Goal: Information Seeking & Learning: Compare options

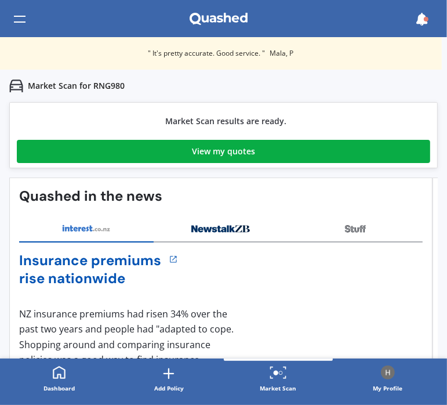
click at [181, 152] on link "View my quotes" at bounding box center [223, 151] width 413 height 23
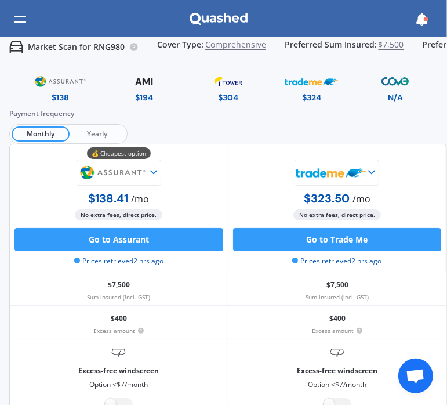
click at [111, 133] on span "Yearly" at bounding box center [98, 133] width 56 height 15
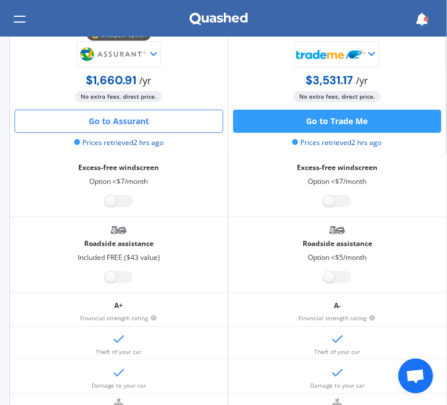
scroll to position [174, 0]
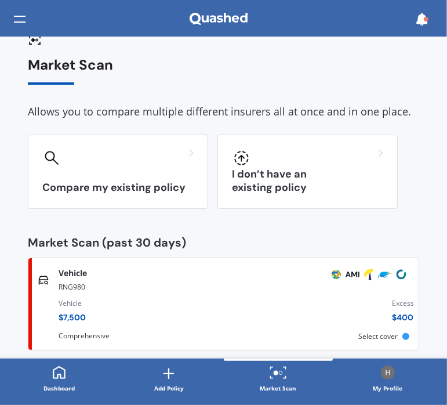
scroll to position [28, 0]
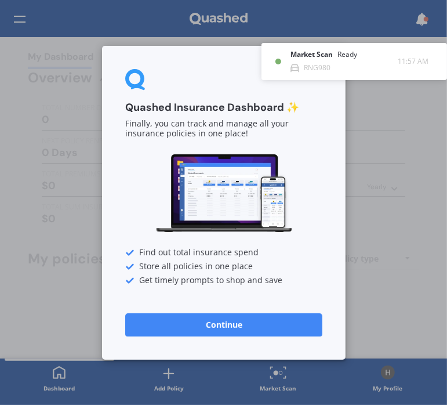
click at [213, 332] on button "Continue" at bounding box center [223, 324] width 197 height 23
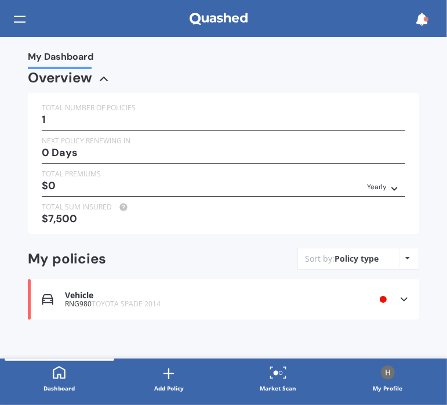
scroll to position [2, 0]
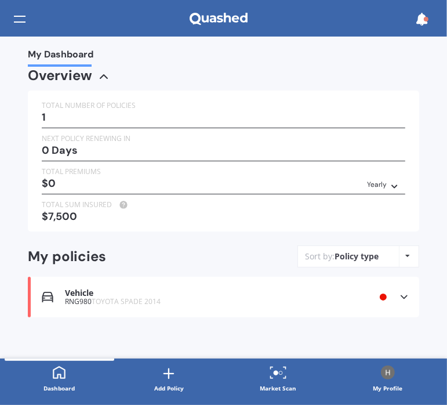
click at [249, 294] on div "Vehicle" at bounding box center [198, 293] width 267 height 10
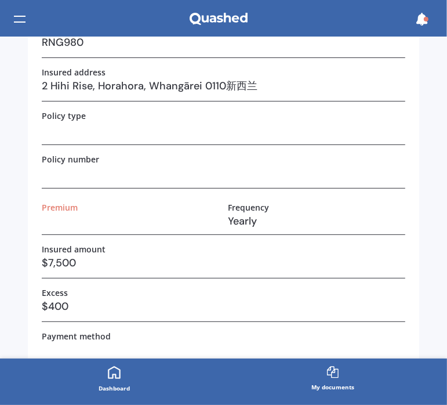
scroll to position [174, 0]
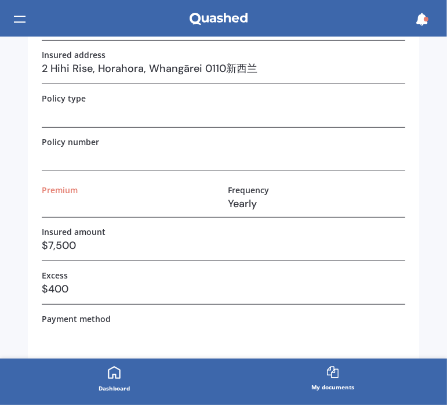
click at [16, 20] on div at bounding box center [20, 19] width 12 height 22
click at [130, 377] on link "Dashboard" at bounding box center [114, 379] width 219 height 42
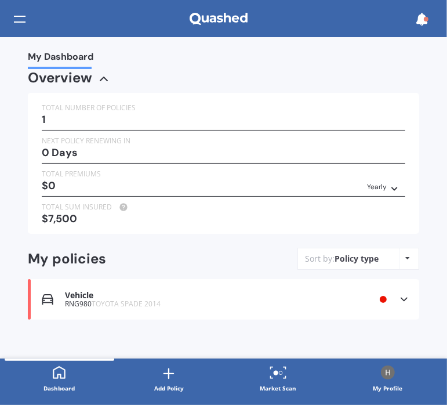
click at [171, 373] on line at bounding box center [168, 373] width 9 height 0
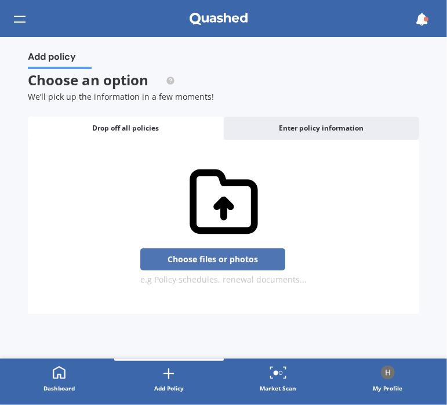
click at [220, 264] on button "Choose files or photos" at bounding box center [212, 259] width 145 height 22
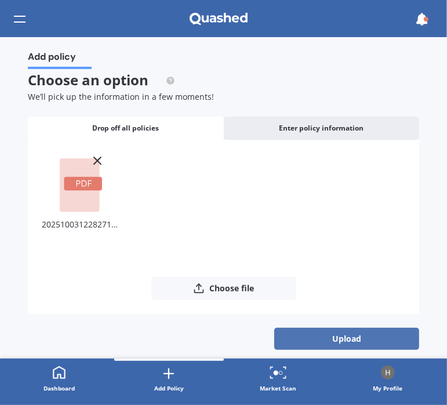
click at [337, 336] on button "Upload" at bounding box center [346, 339] width 145 height 22
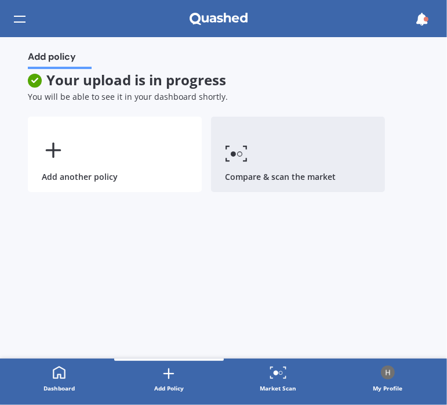
click at [358, 154] on link "Compare & scan the market" at bounding box center [298, 154] width 174 height 75
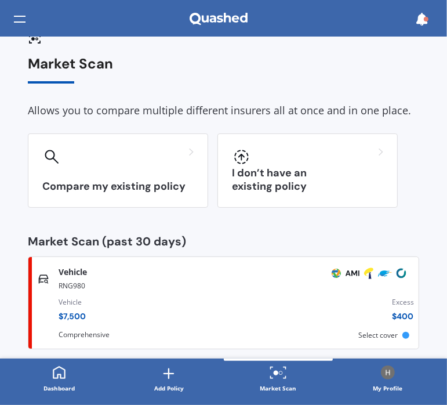
scroll to position [28, 0]
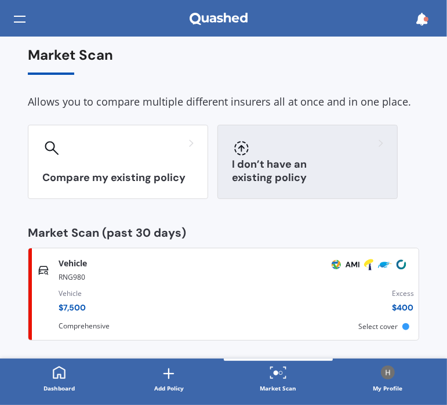
click at [307, 150] on div at bounding box center [307, 148] width 151 height 19
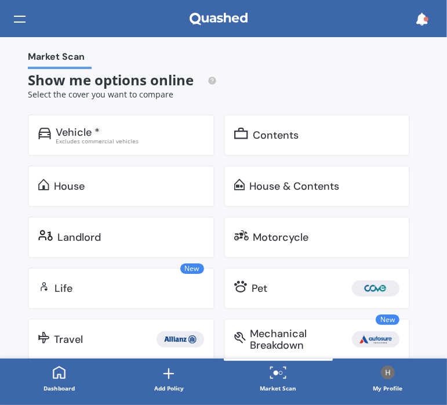
click at [62, 385] on div "Dashboard" at bounding box center [58, 388] width 31 height 12
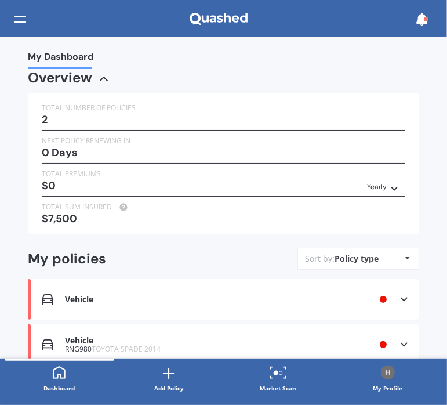
scroll to position [48, 0]
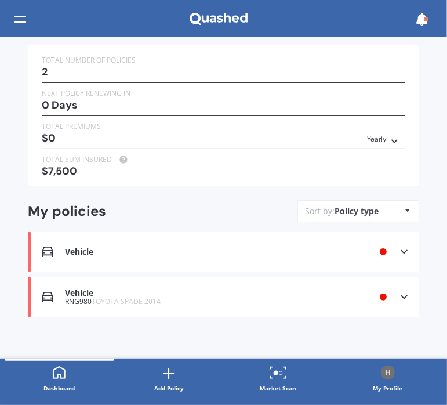
click at [113, 252] on div "Vehicle" at bounding box center [198, 252] width 267 height 10
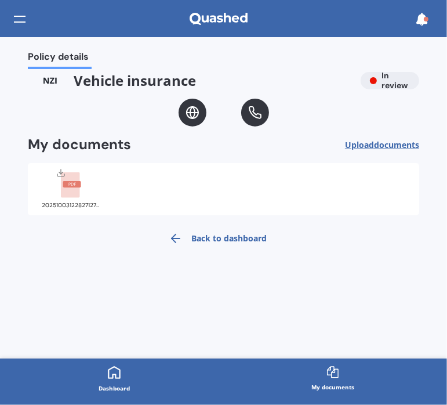
click at [144, 115] on div at bounding box center [223, 113] width 391 height 28
click at [188, 116] on circle at bounding box center [193, 113] width 12 height 12
